Goal: Navigation & Orientation: Find specific page/section

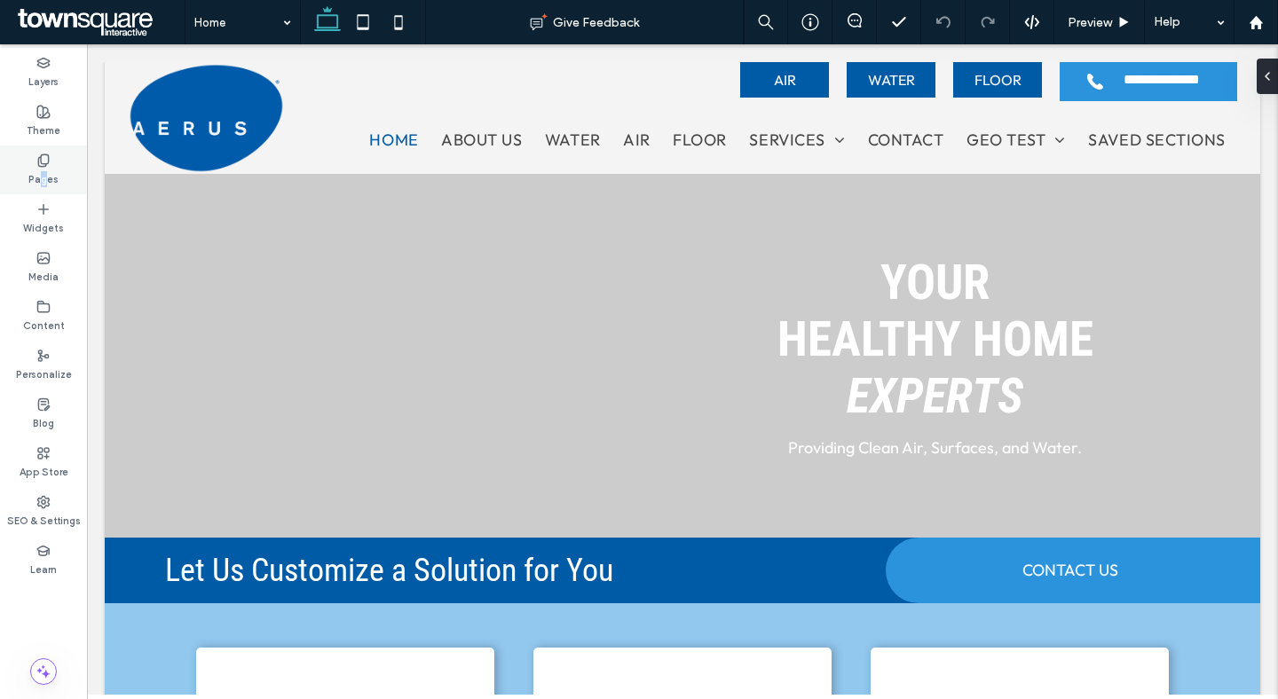
click at [43, 172] on label "Pages" at bounding box center [43, 178] width 30 height 20
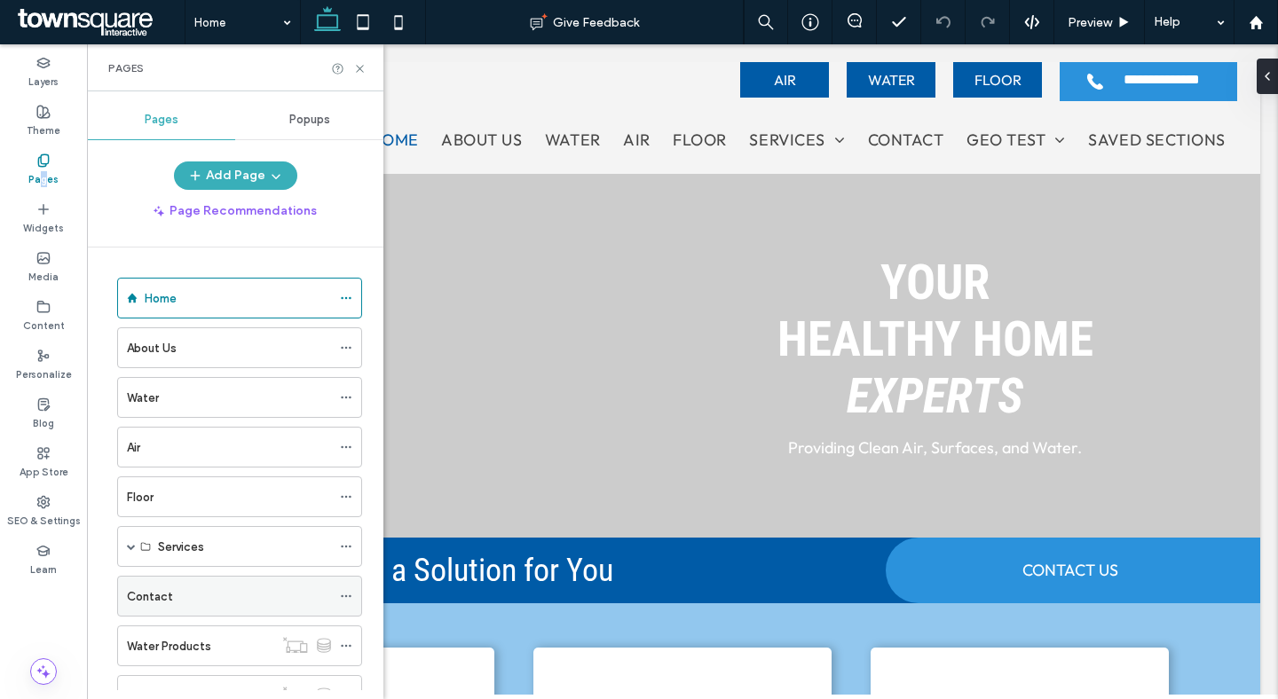
scroll to position [269, 0]
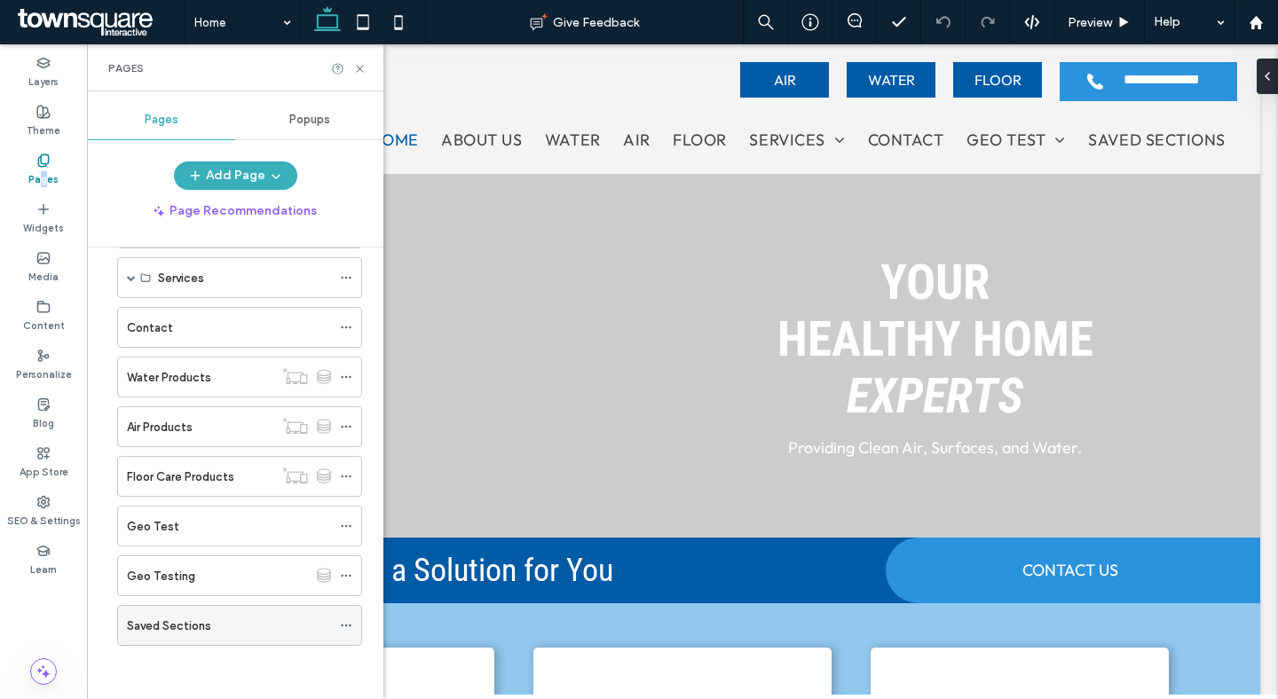
click at [340, 627] on icon at bounding box center [346, 625] width 12 height 12
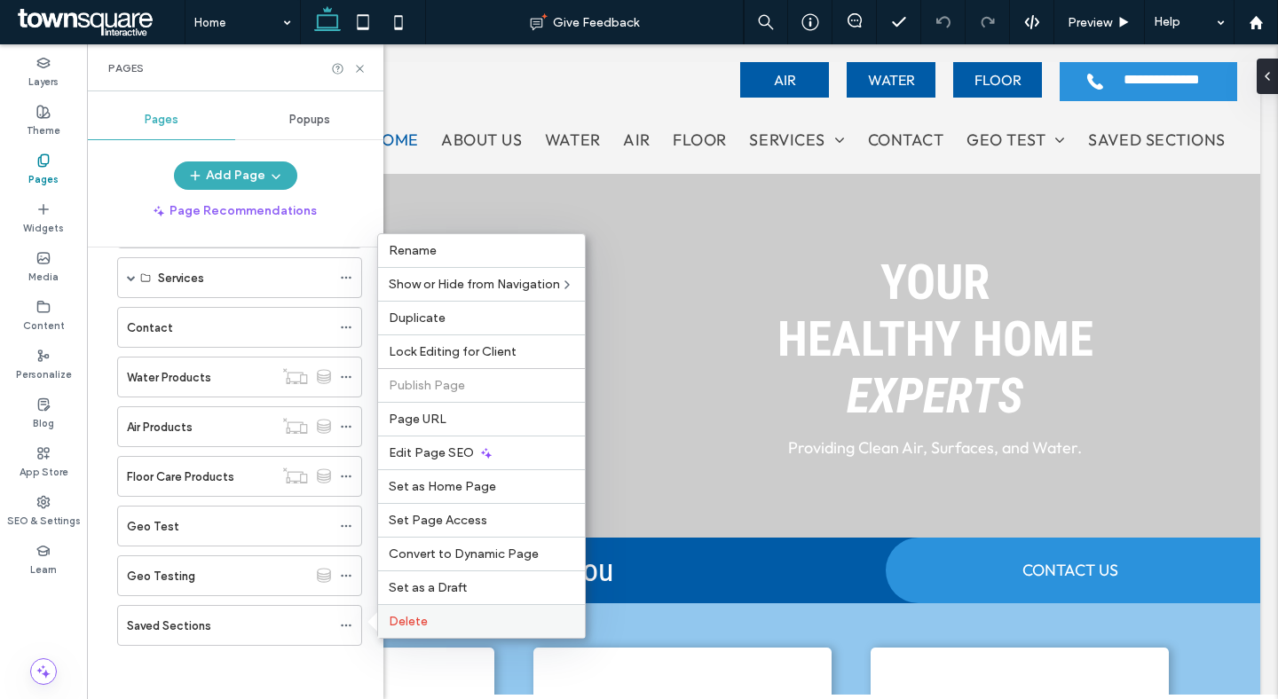
click at [417, 618] on span "Delete" at bounding box center [408, 621] width 39 height 15
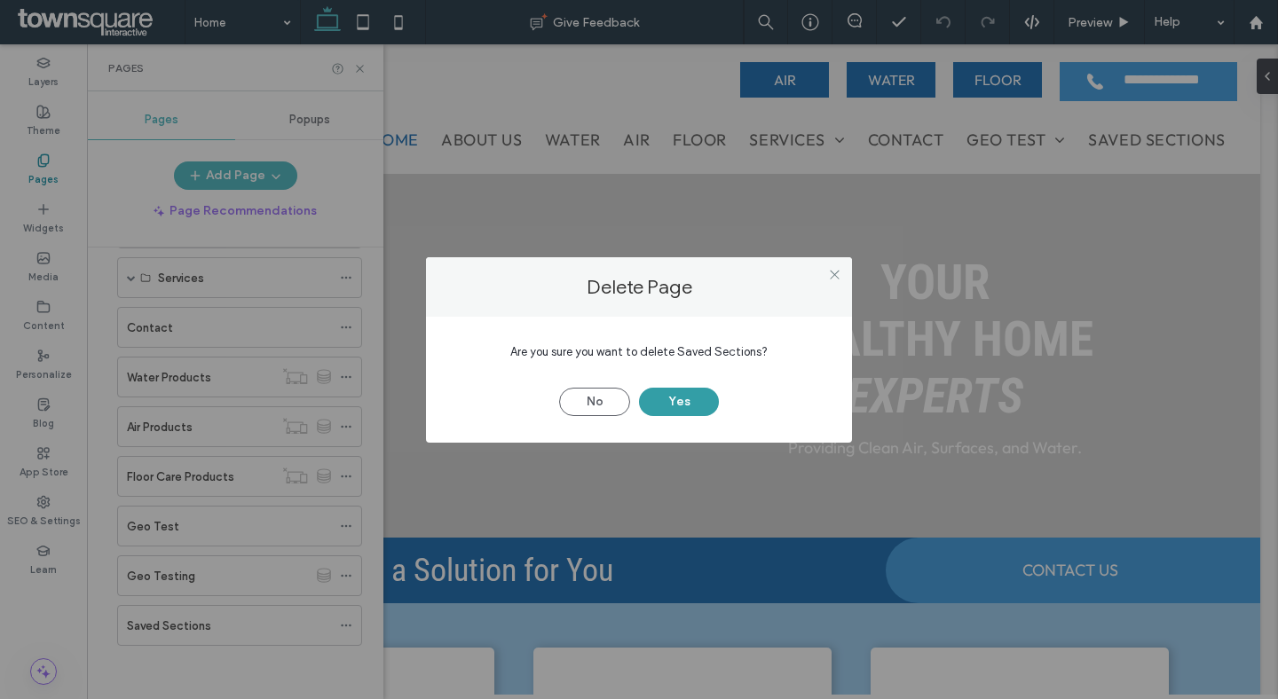
click at [684, 404] on button "Yes" at bounding box center [679, 402] width 80 height 28
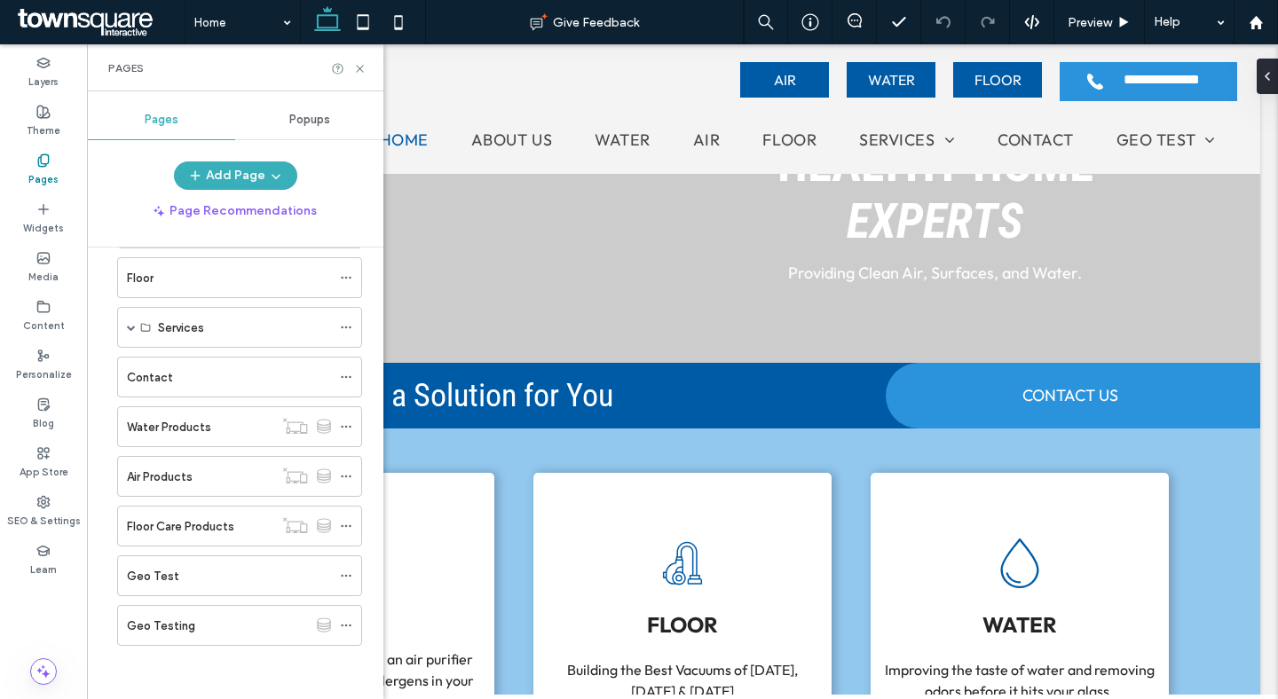
scroll to position [0, 0]
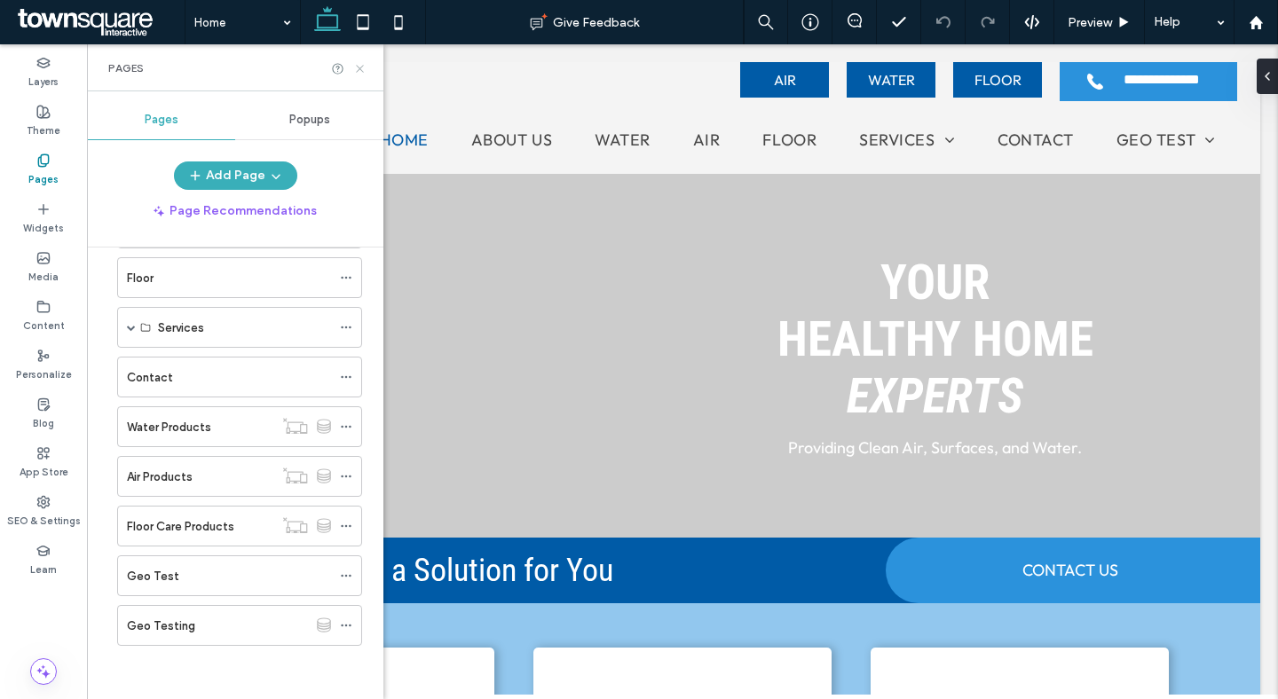
click at [360, 67] on icon at bounding box center [359, 68] width 13 height 13
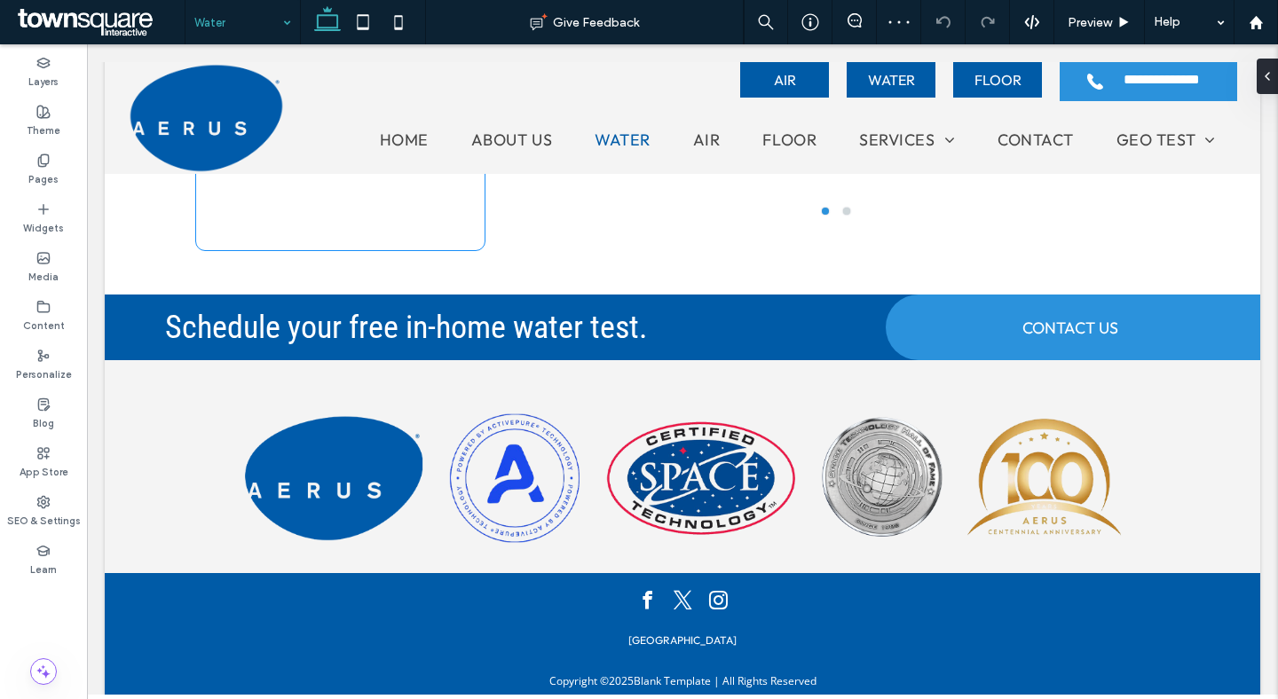
scroll to position [2557, 0]
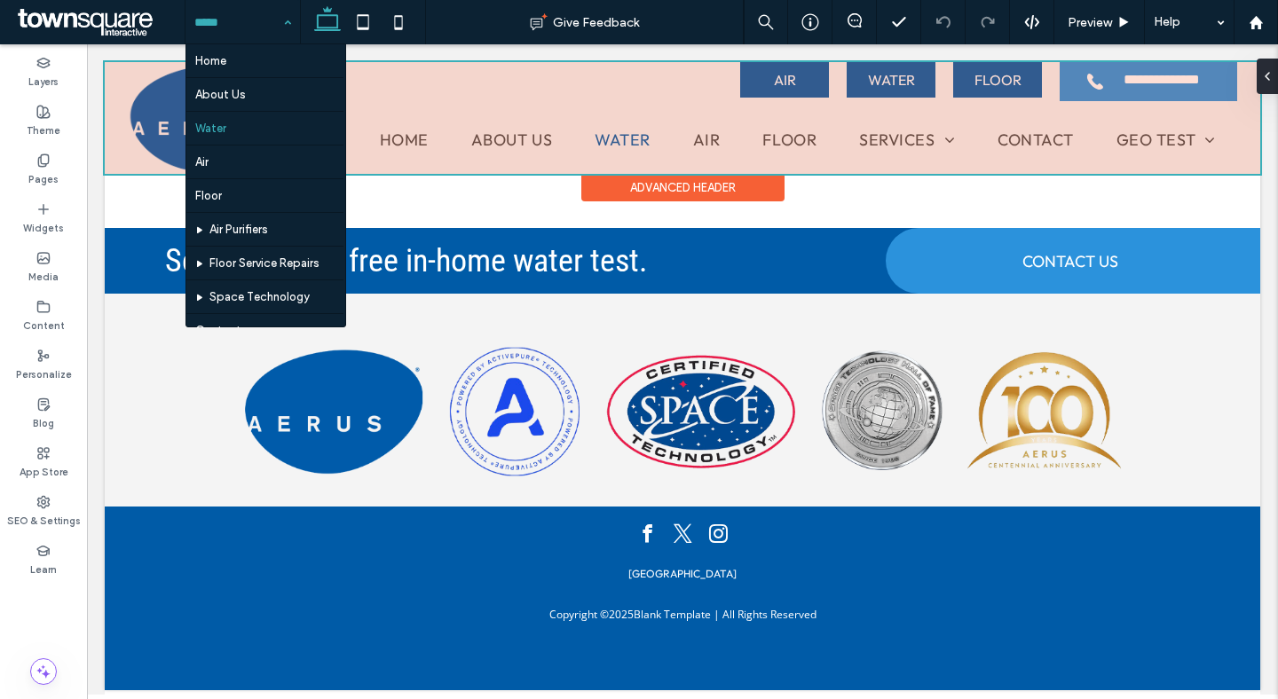
click at [728, 142] on div at bounding box center [682, 118] width 1155 height 112
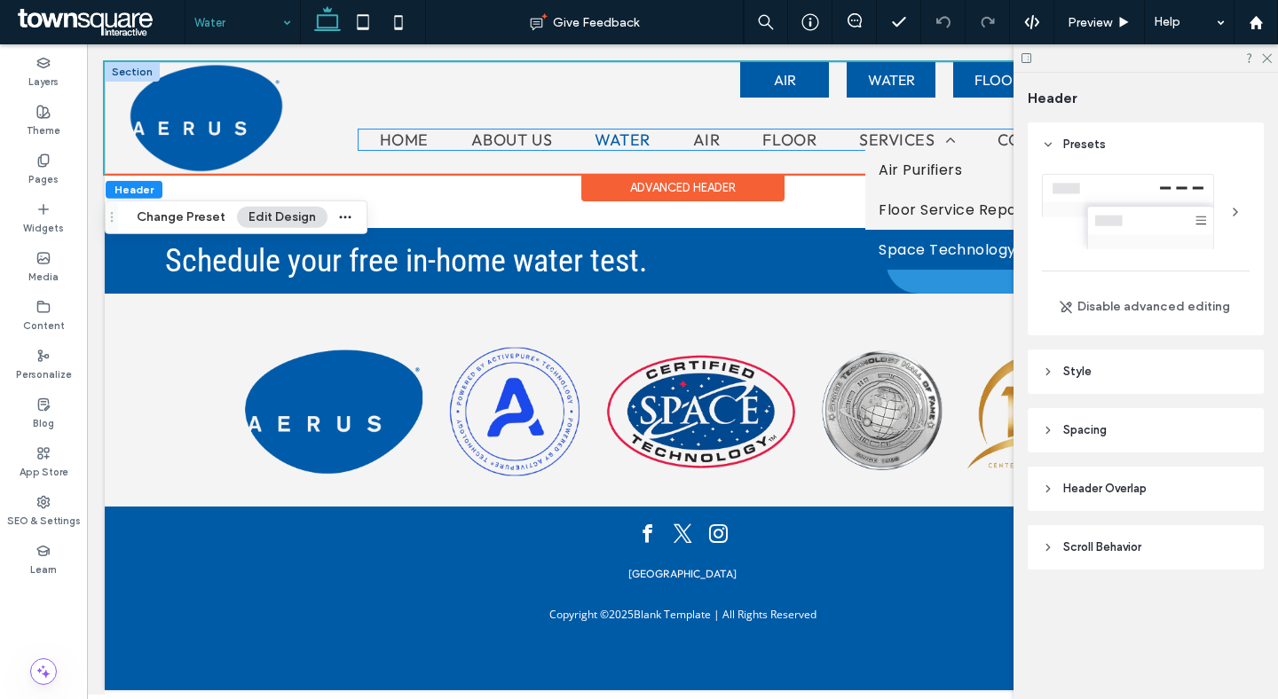
click at [901, 239] on span "Space Technology" at bounding box center [947, 250] width 138 height 22
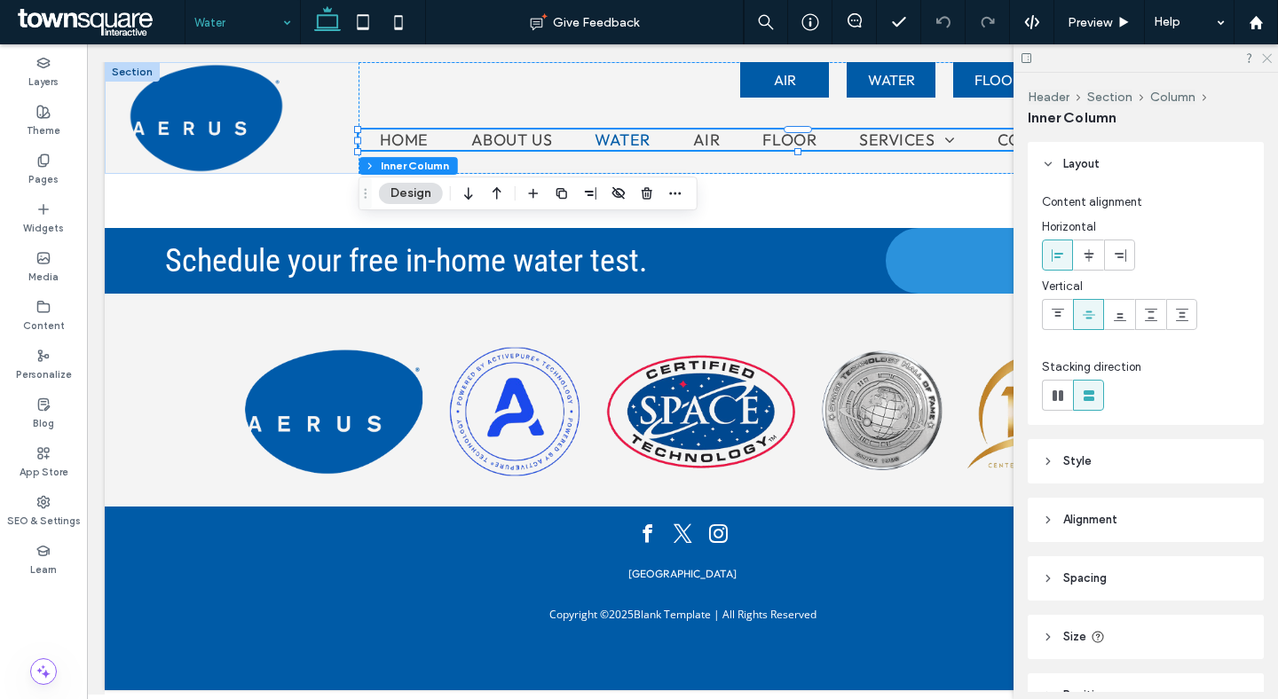
click at [1268, 58] on icon at bounding box center [1266, 57] width 12 height 12
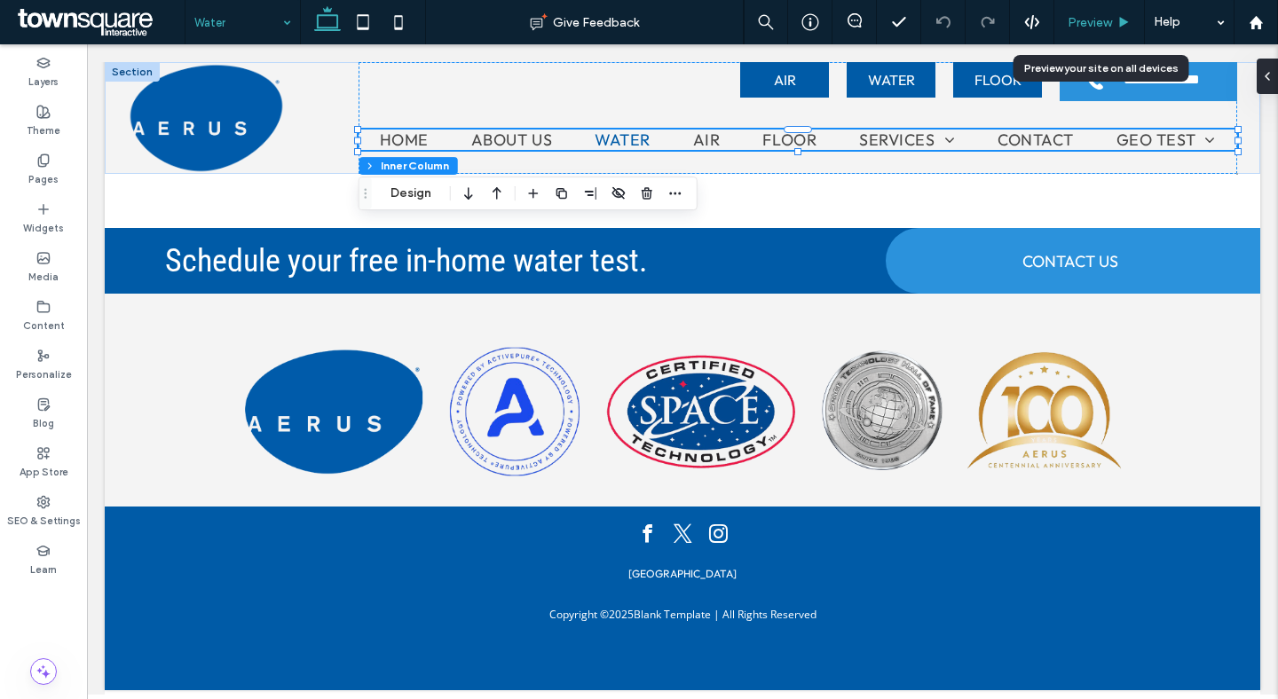
click at [1107, 6] on div "Preview" at bounding box center [1099, 22] width 91 height 44
click at [1102, 19] on span "Preview" at bounding box center [1090, 22] width 44 height 15
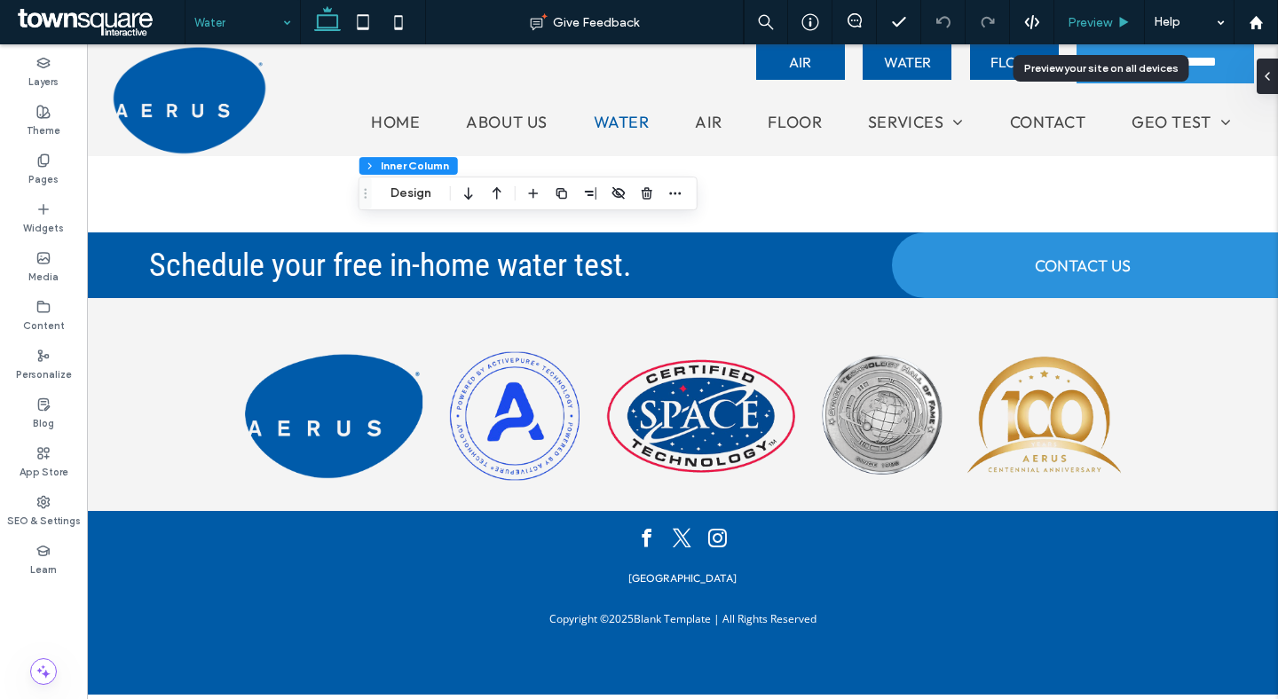
scroll to position [2531, 0]
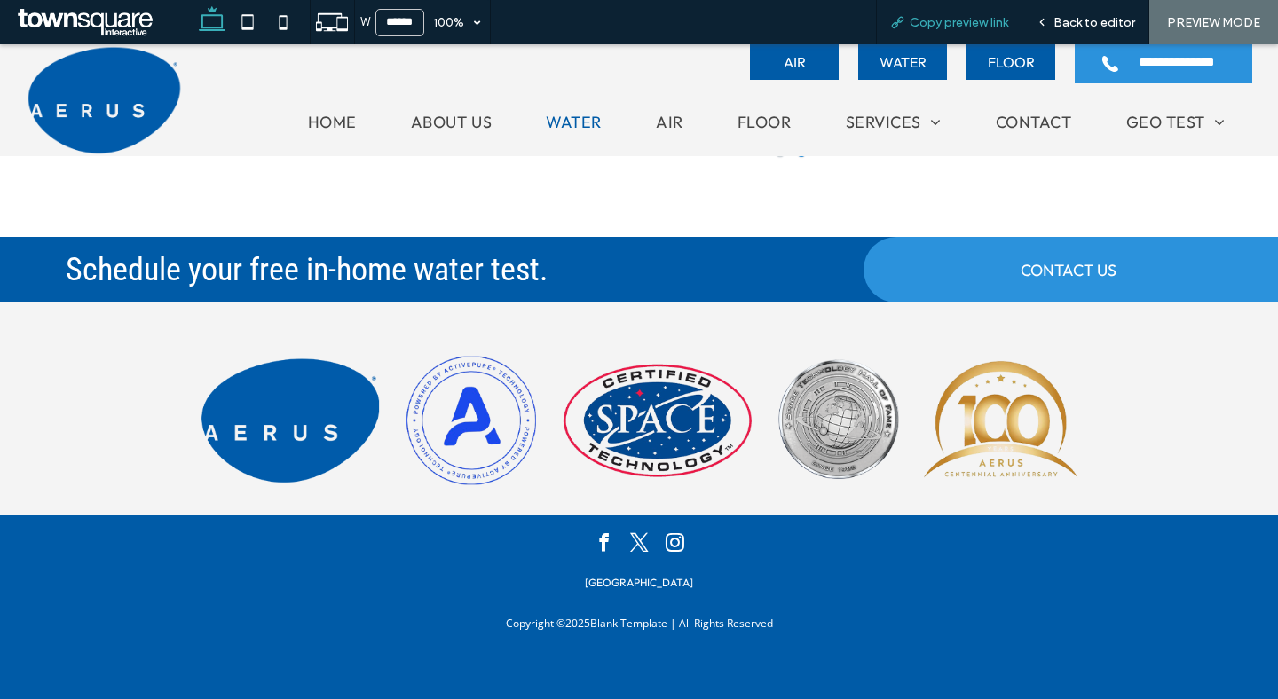
click at [935, 20] on span "Copy preview link" at bounding box center [959, 22] width 98 height 15
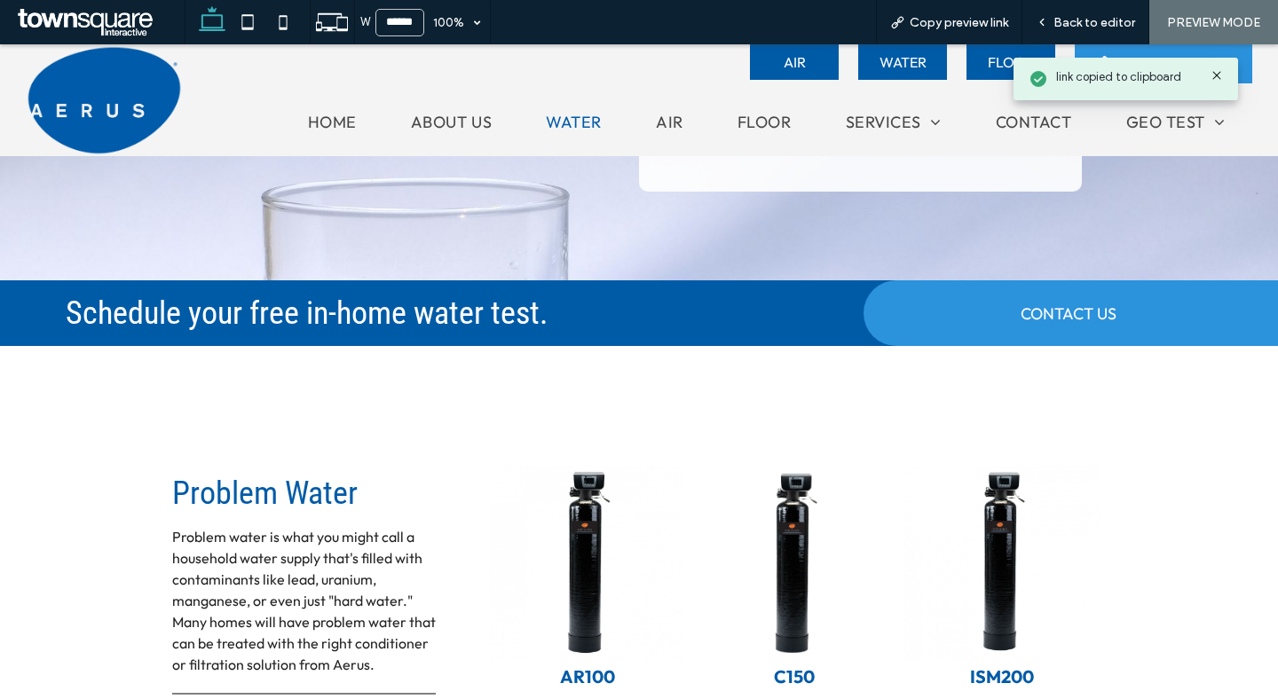
scroll to position [0, 0]
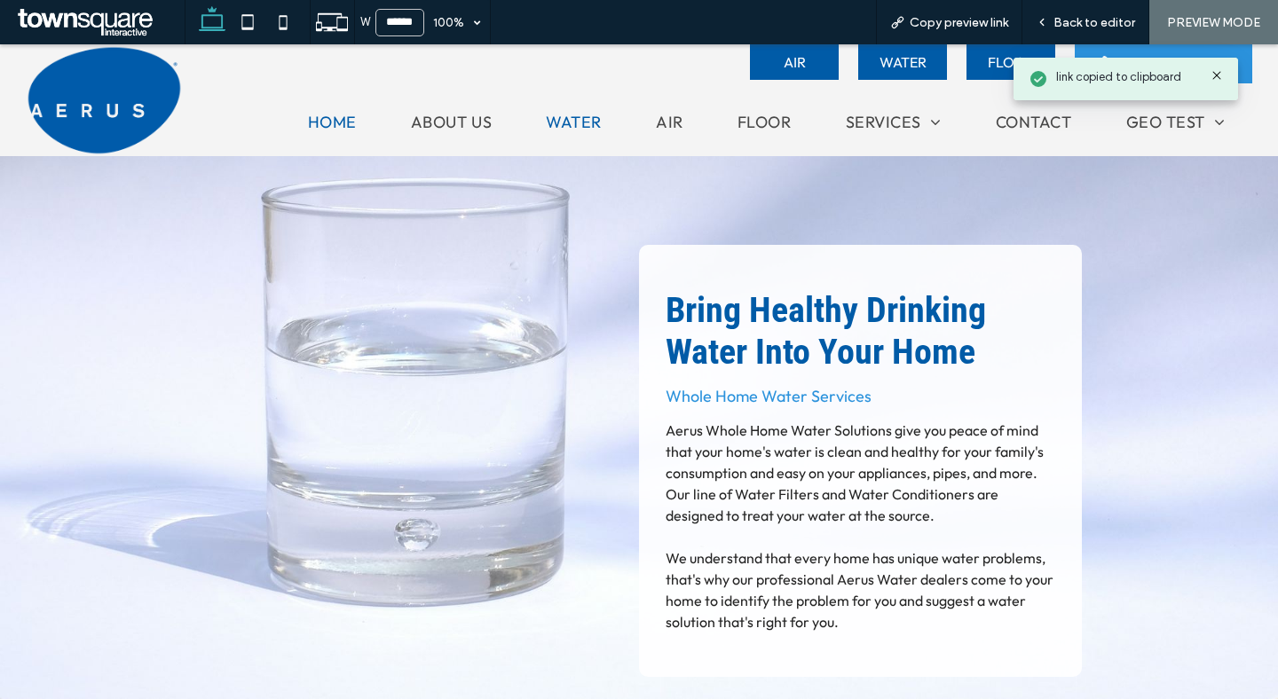
click at [327, 120] on span "Home" at bounding box center [332, 122] width 49 height 20
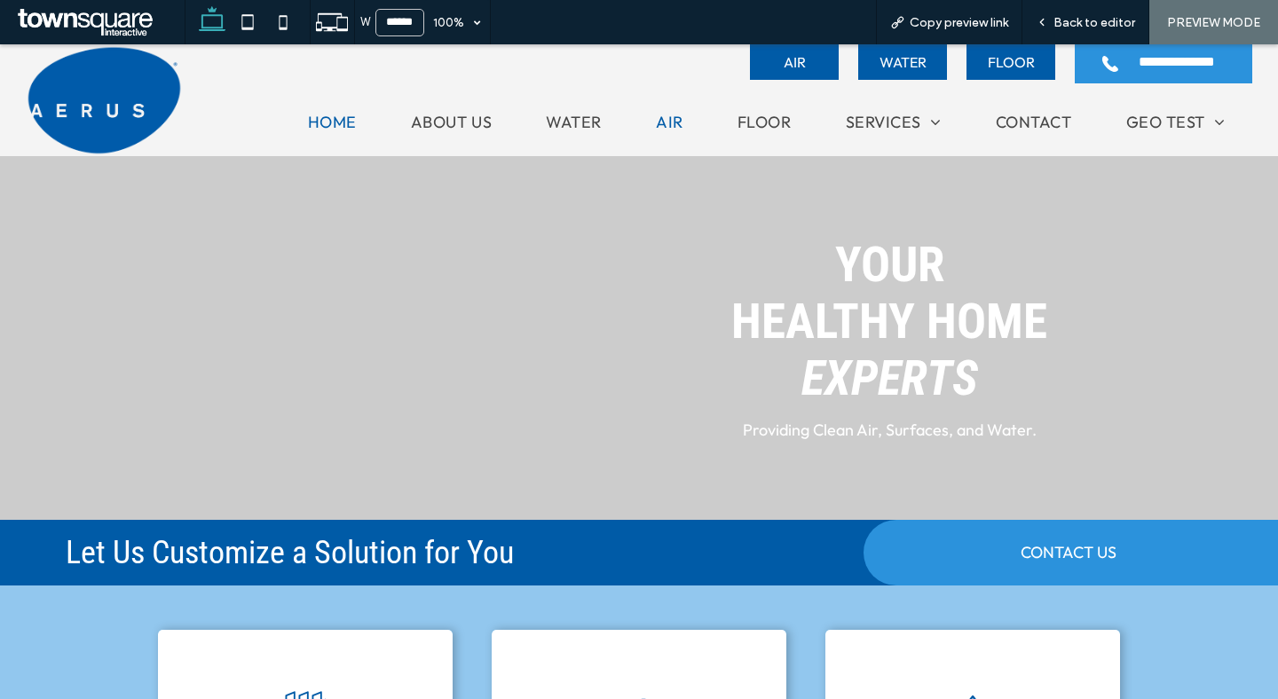
click at [665, 116] on span "Air" at bounding box center [670, 122] width 28 height 20
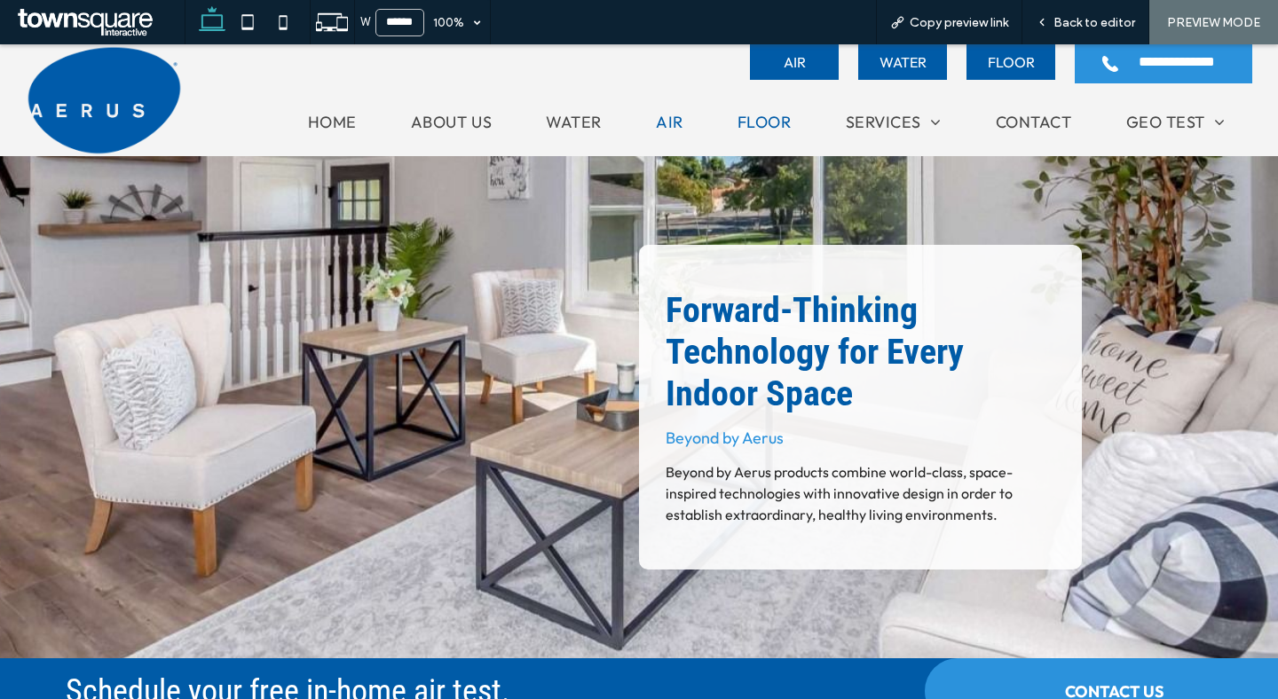
click at [763, 124] on span "Floor" at bounding box center [764, 122] width 54 height 20
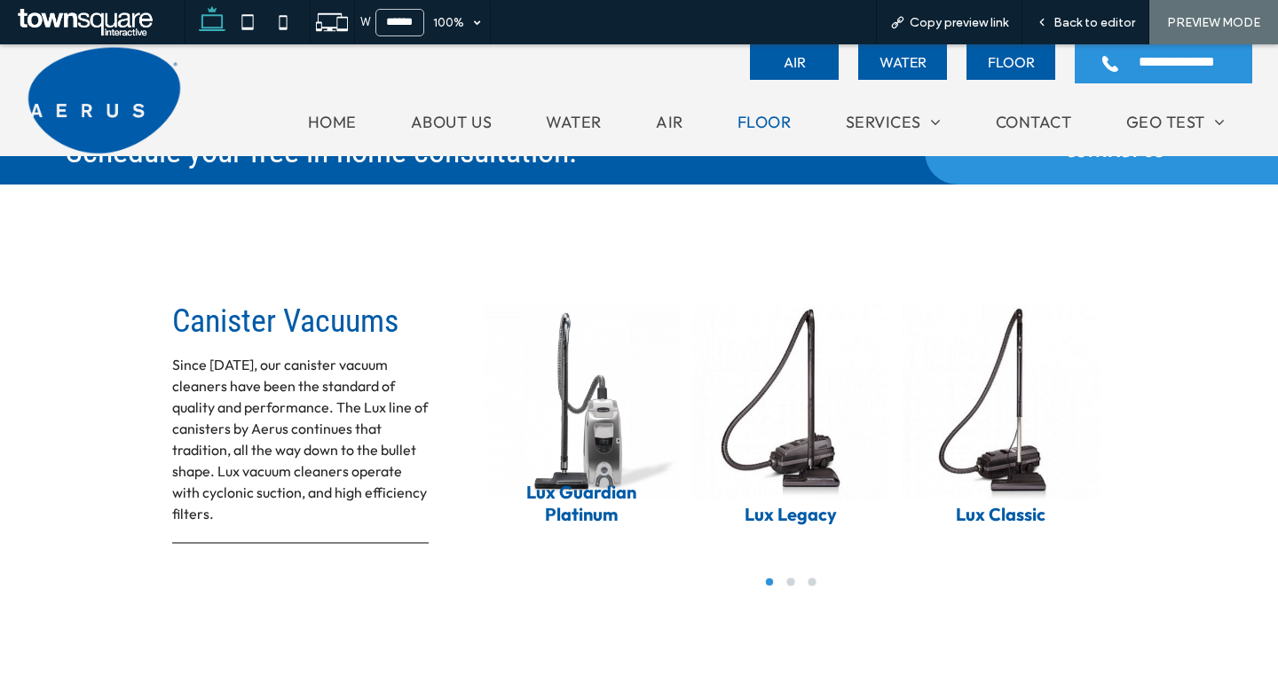
scroll to position [558, 0]
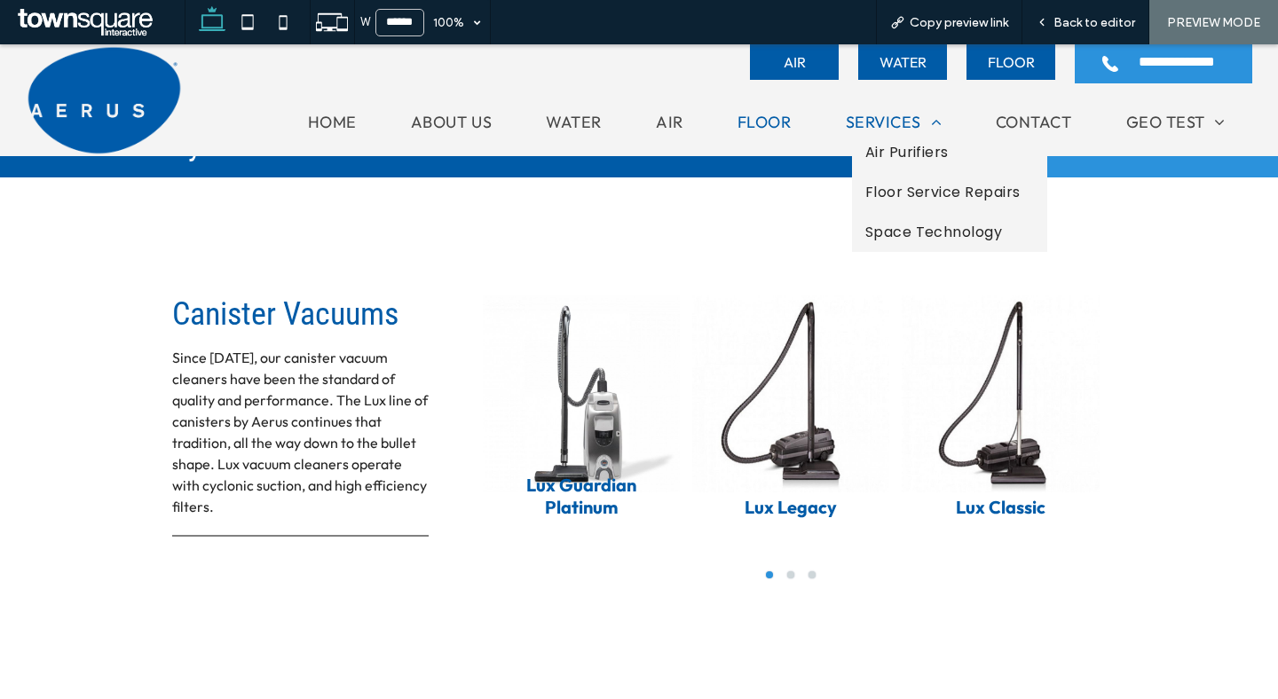
click at [860, 126] on span "Services" at bounding box center [894, 122] width 96 height 20
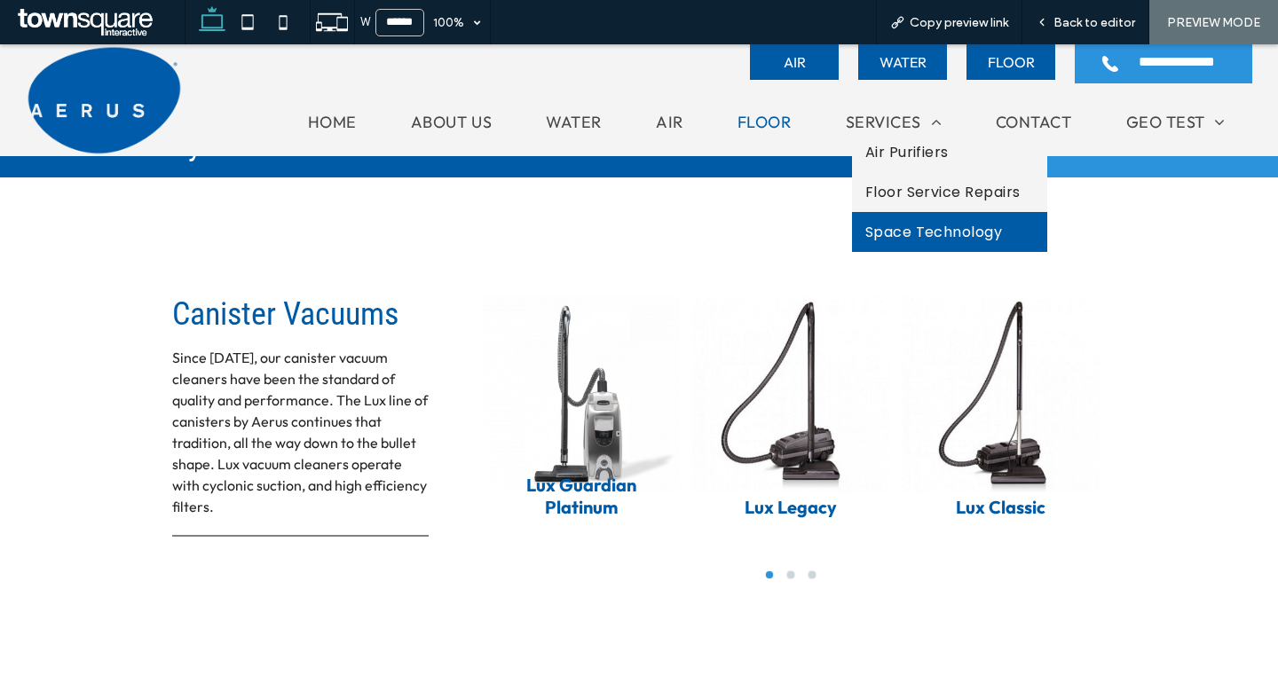
click at [899, 216] on link "Space Technology" at bounding box center [949, 232] width 195 height 40
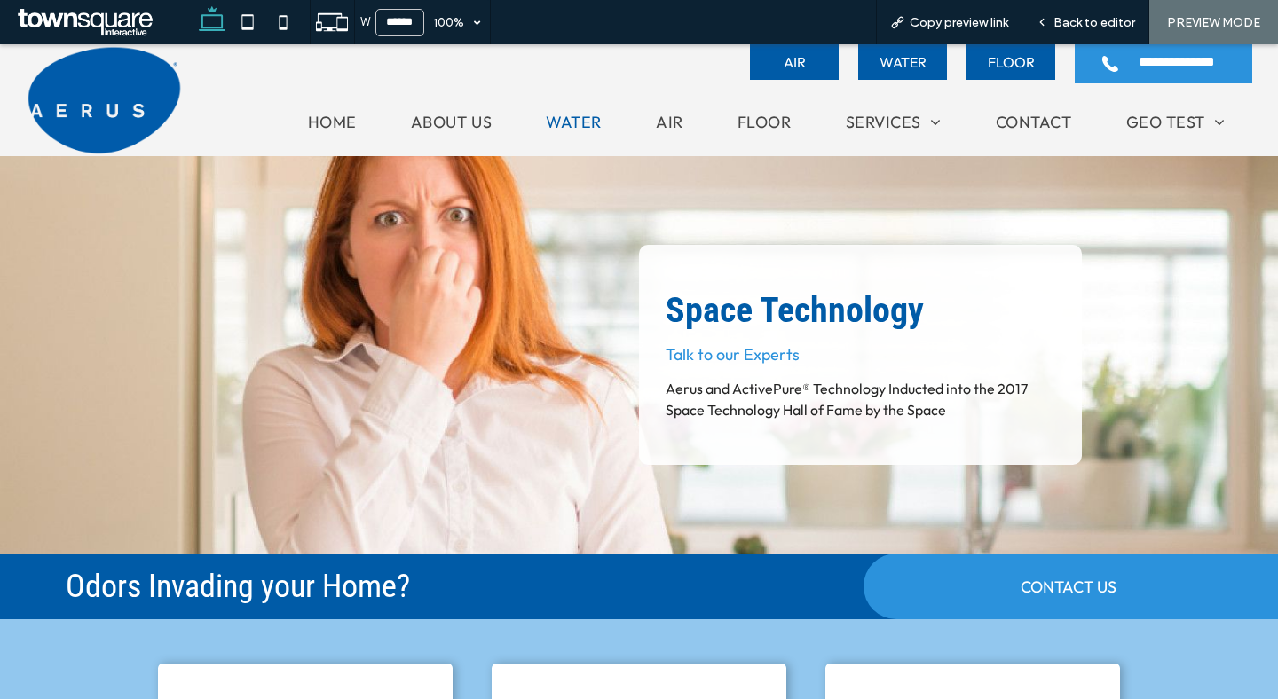
click at [567, 130] on span "Water" at bounding box center [574, 122] width 56 height 20
click at [579, 121] on div at bounding box center [639, 349] width 1278 height 699
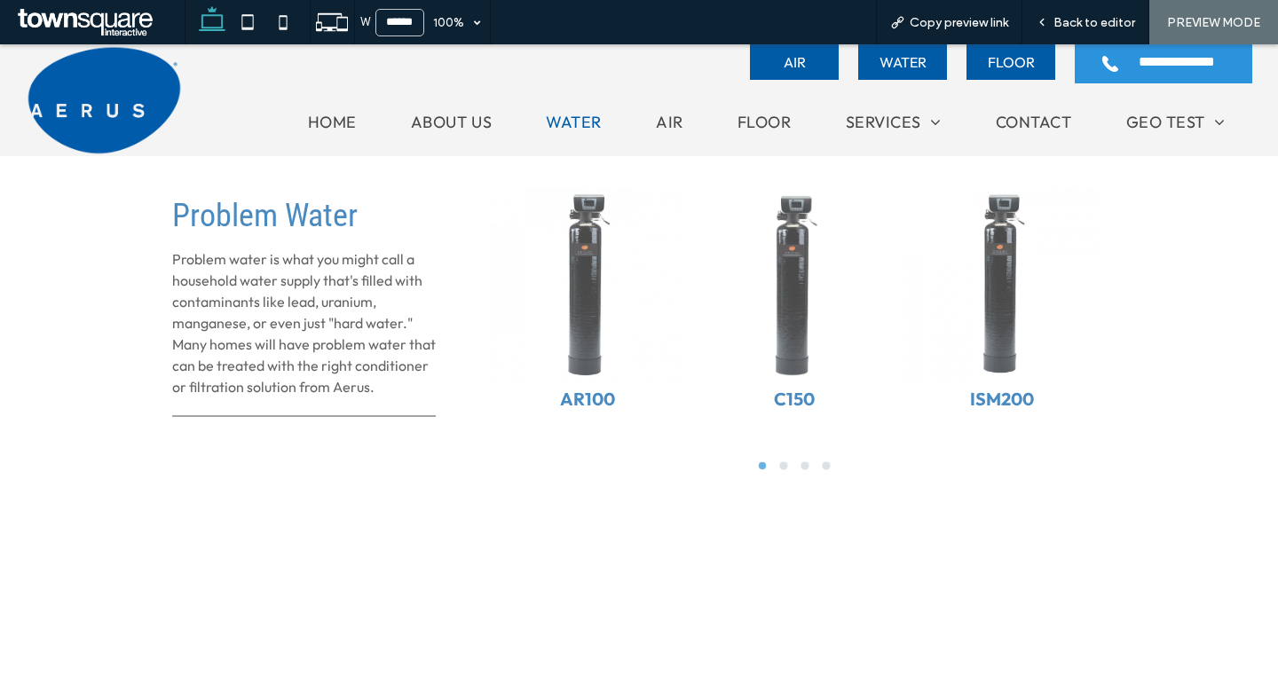
scroll to position [837, 0]
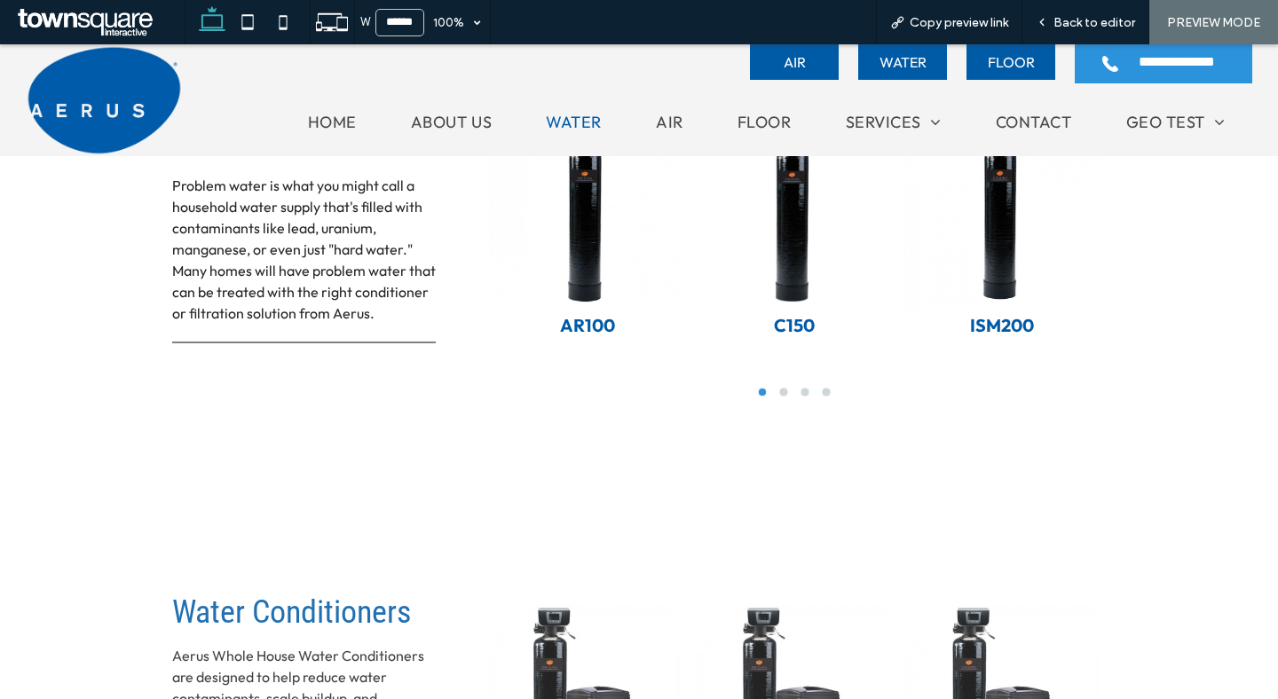
click at [606, 219] on div at bounding box center [587, 211] width 195 height 317
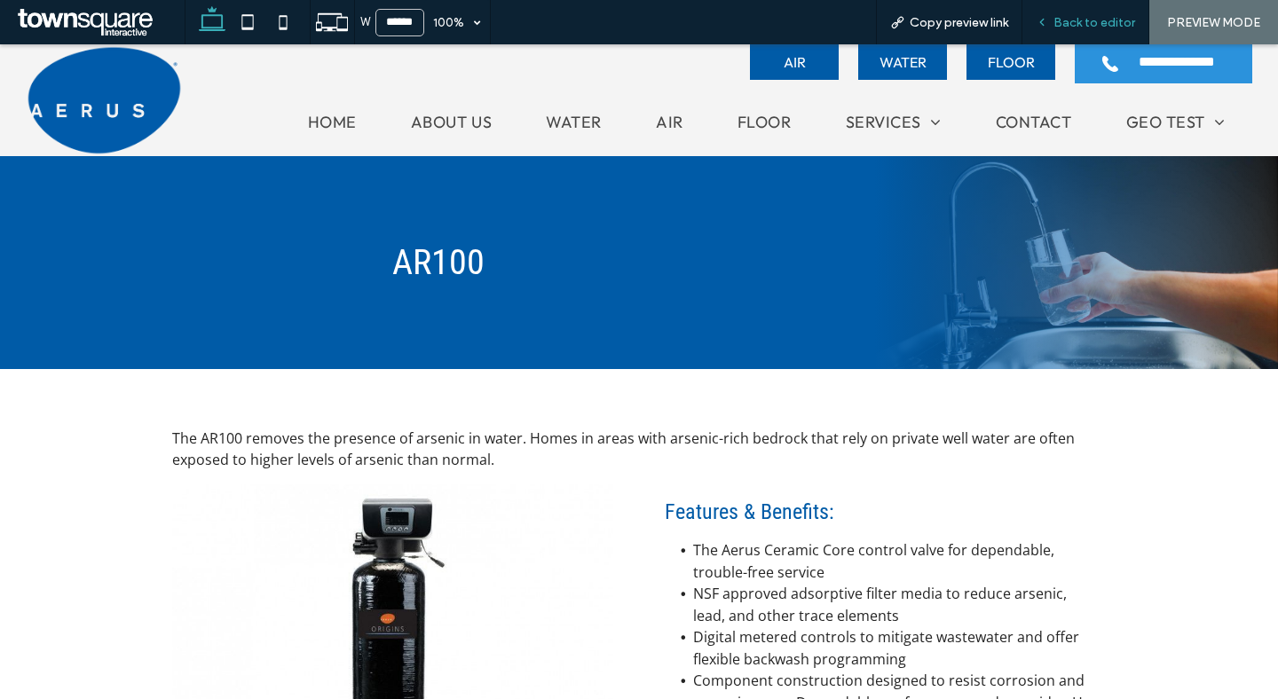
click at [1108, 24] on span "Back to editor" at bounding box center [1094, 22] width 82 height 15
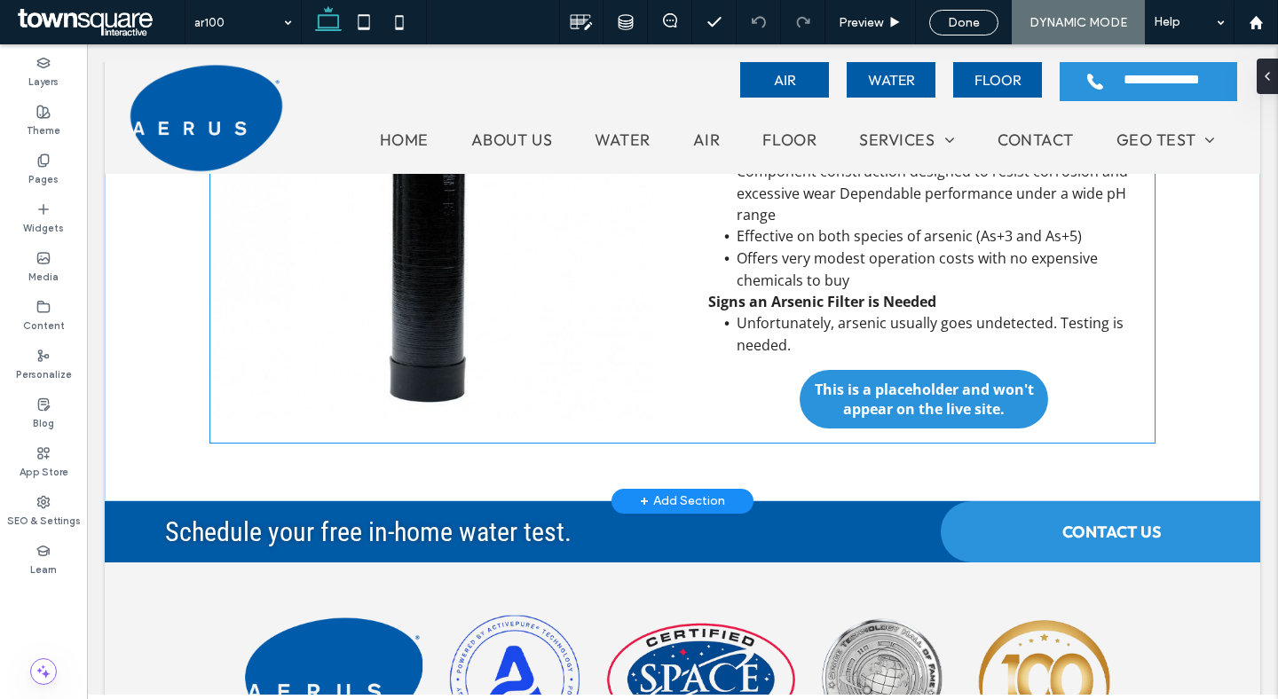
scroll to position [791, 0]
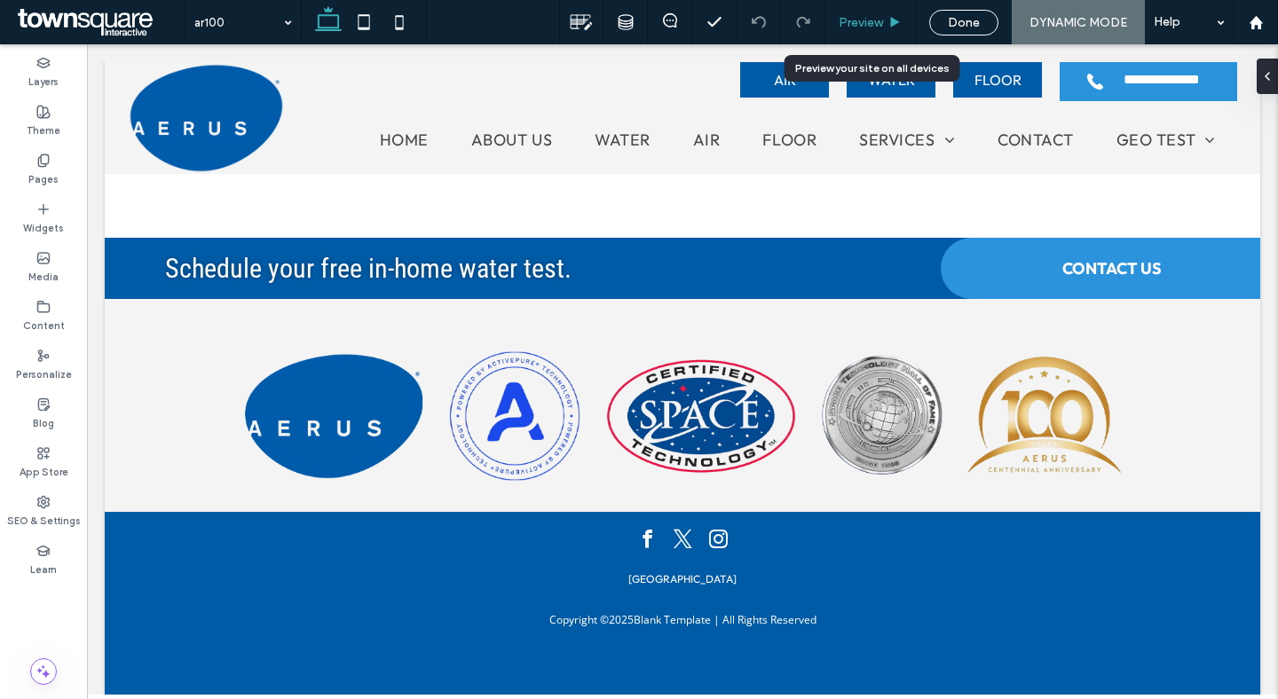
click at [877, 18] on span "Preview" at bounding box center [861, 22] width 44 height 15
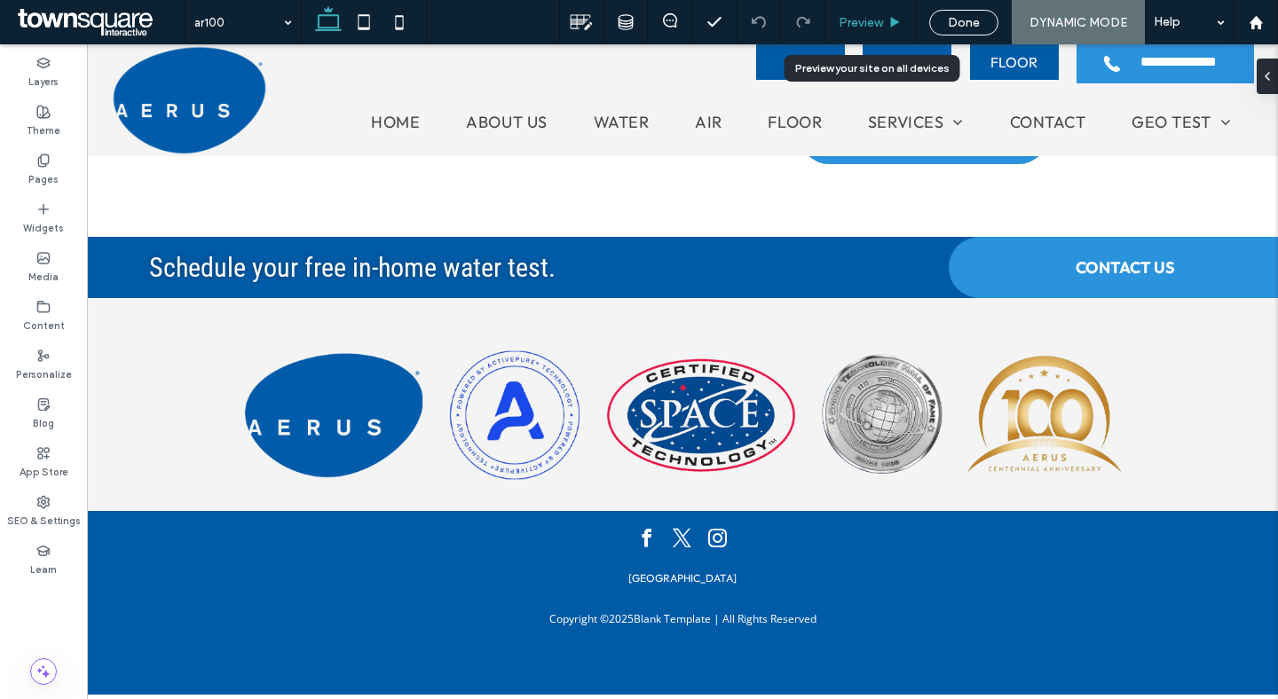
scroll to position [764, 0]
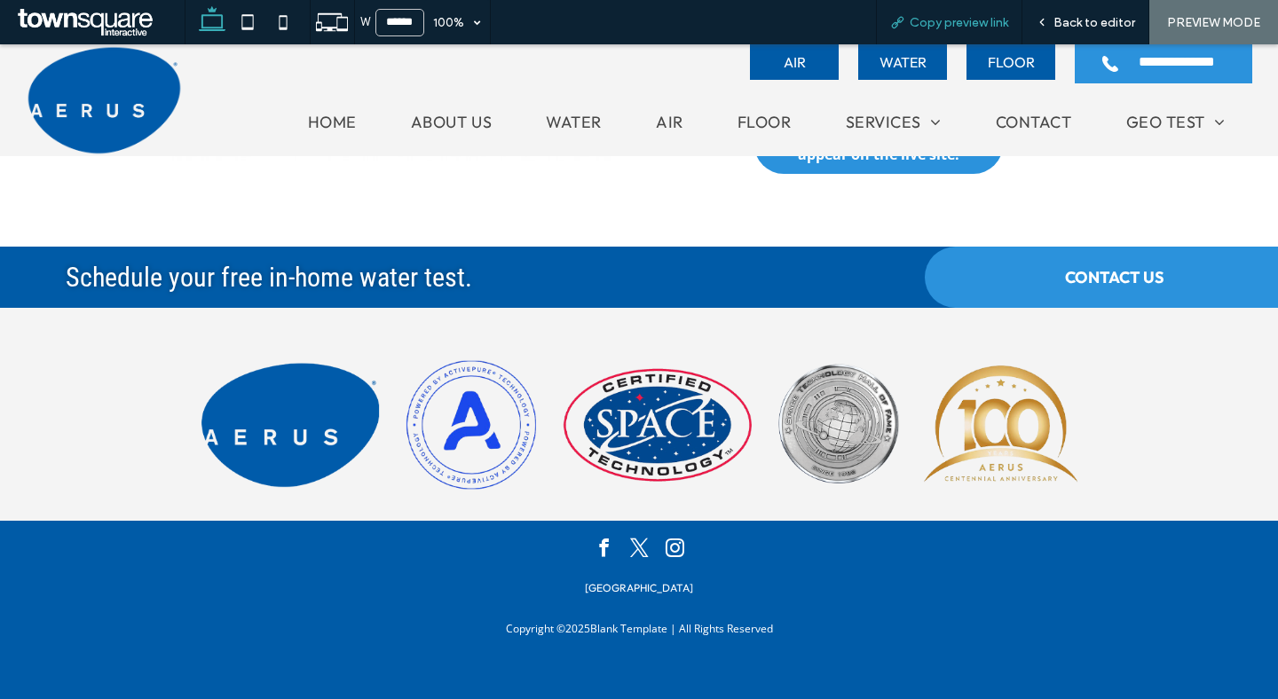
click at [928, 27] on span "Copy preview link" at bounding box center [959, 22] width 98 height 15
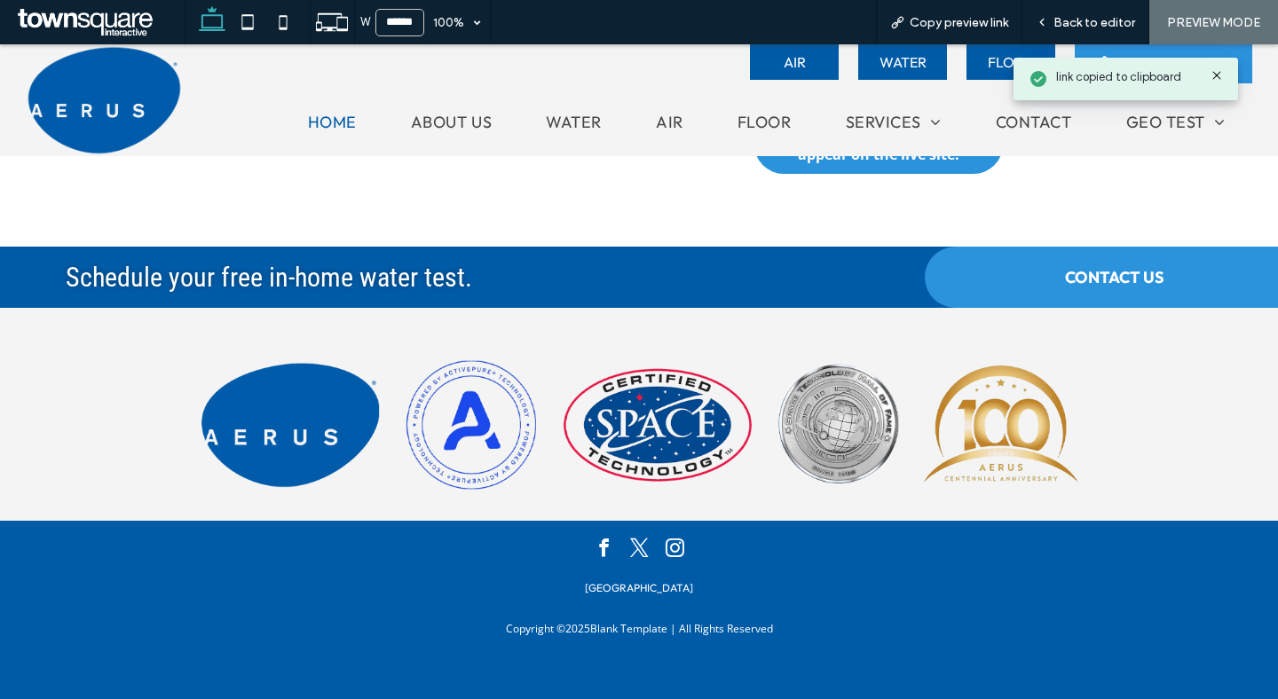
click at [346, 119] on span "Home" at bounding box center [332, 122] width 49 height 20
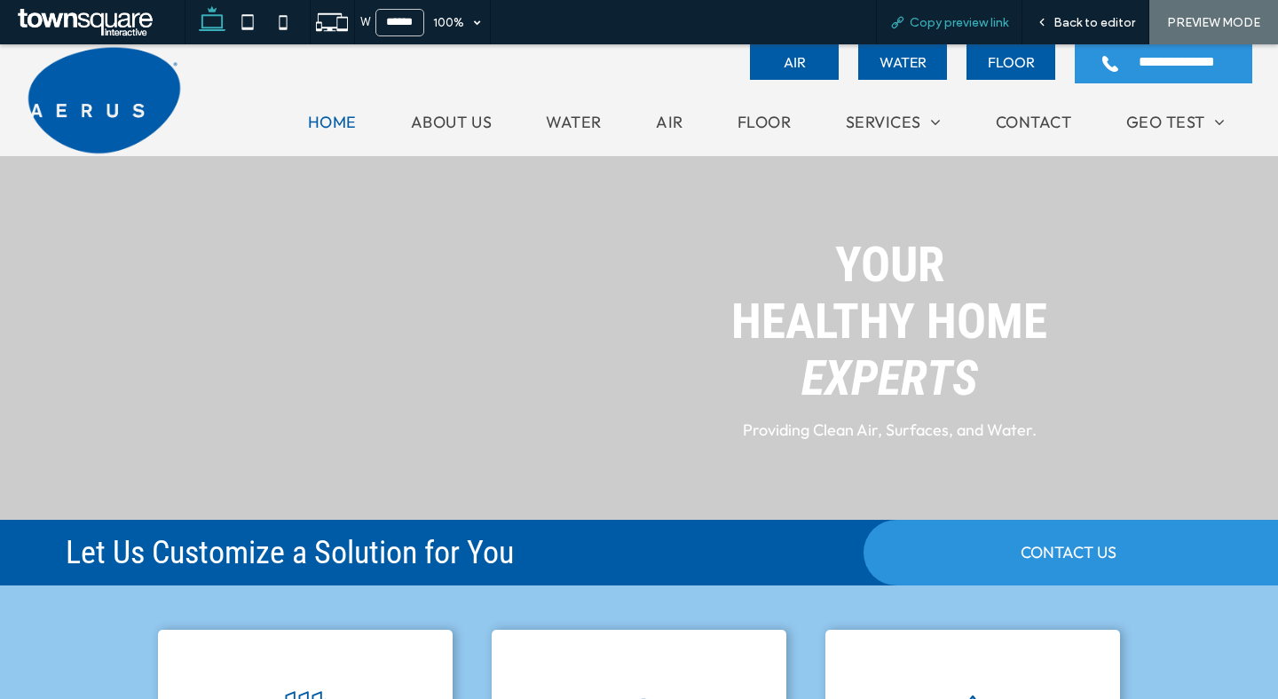
click at [926, 22] on span "Copy preview link" at bounding box center [959, 22] width 98 height 15
